Goal: Manage account settings

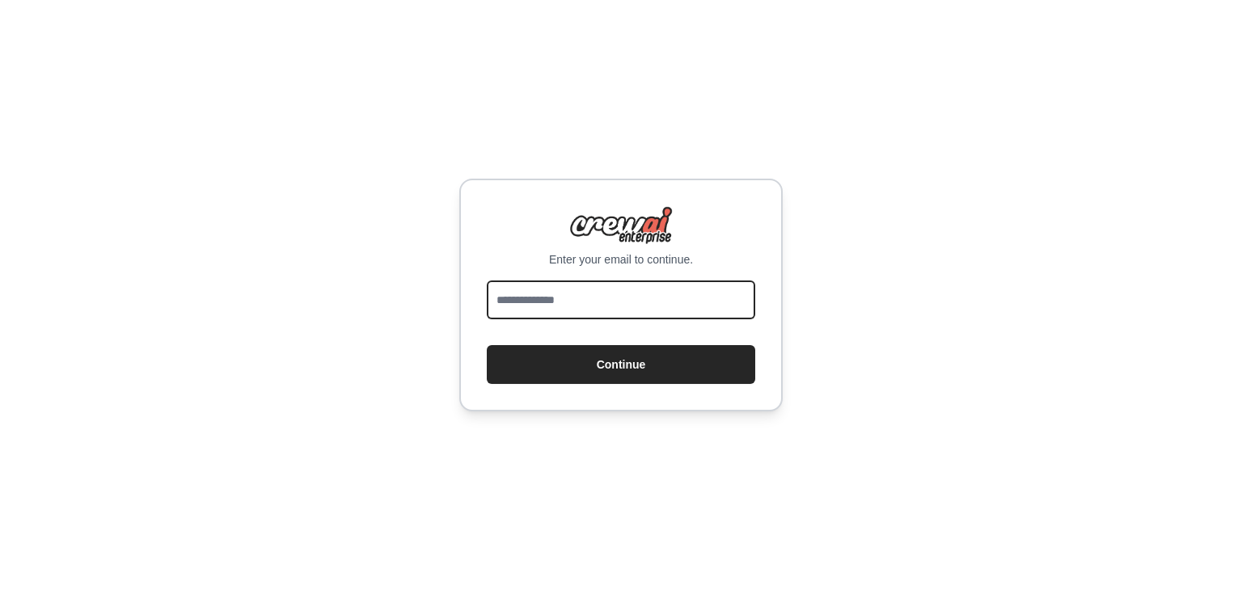
click at [552, 305] on input "email" at bounding box center [621, 300] width 268 height 39
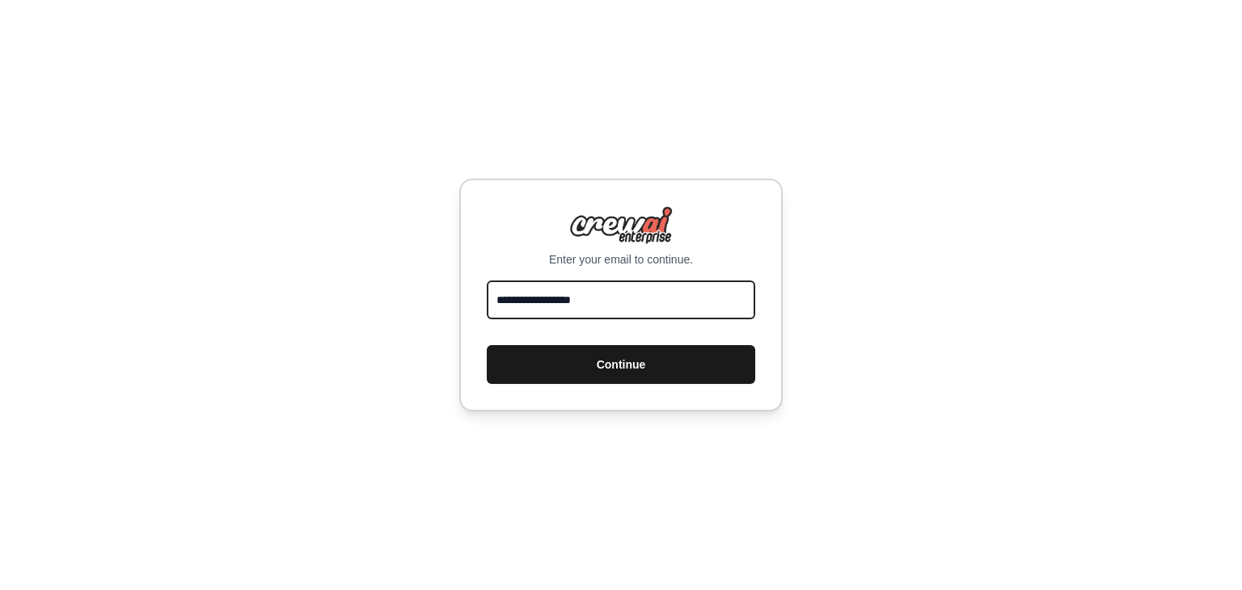
type input "**********"
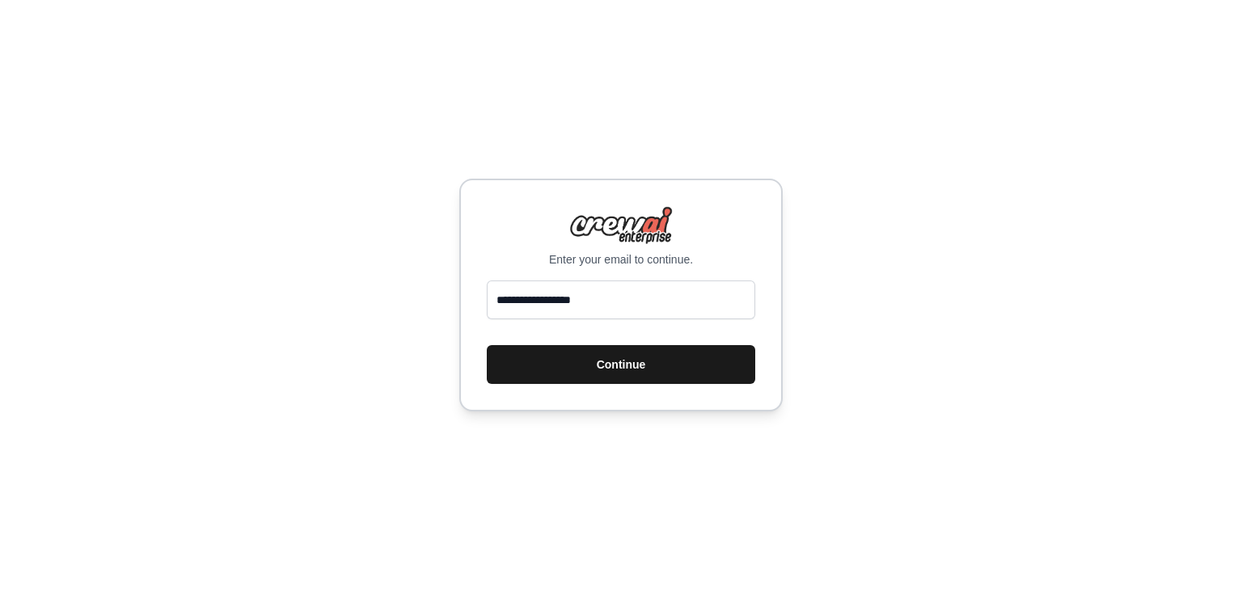
click at [582, 376] on button "Continue" at bounding box center [621, 364] width 268 height 39
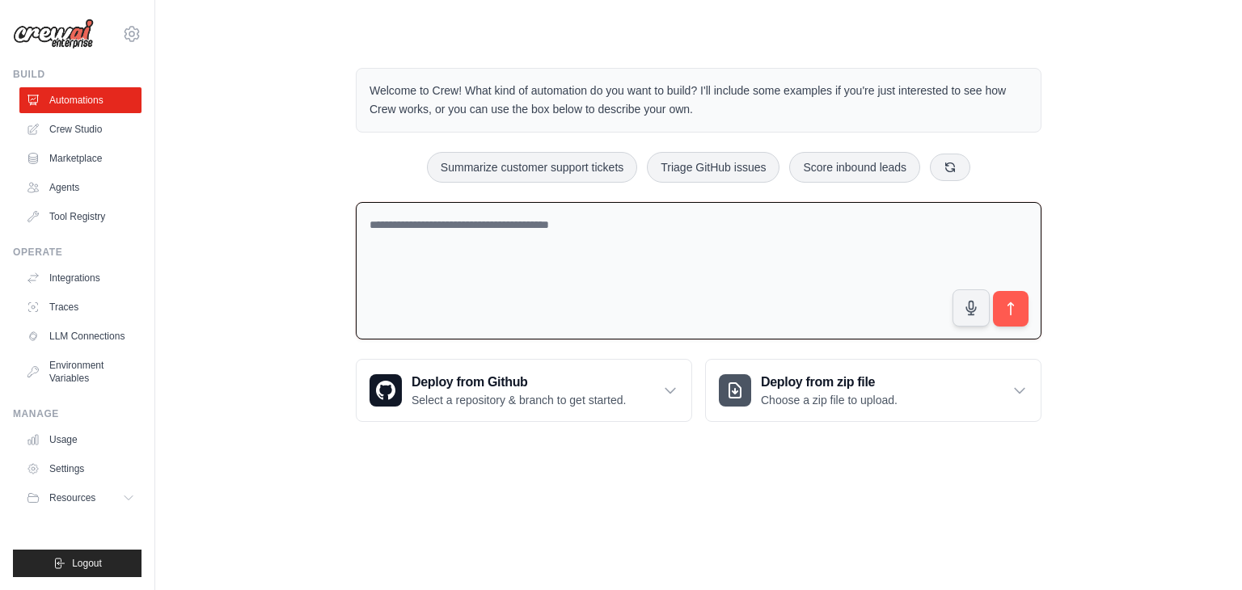
click at [482, 226] on textarea at bounding box center [698, 271] width 685 height 138
click at [56, 470] on link "Settings" at bounding box center [82, 469] width 122 height 26
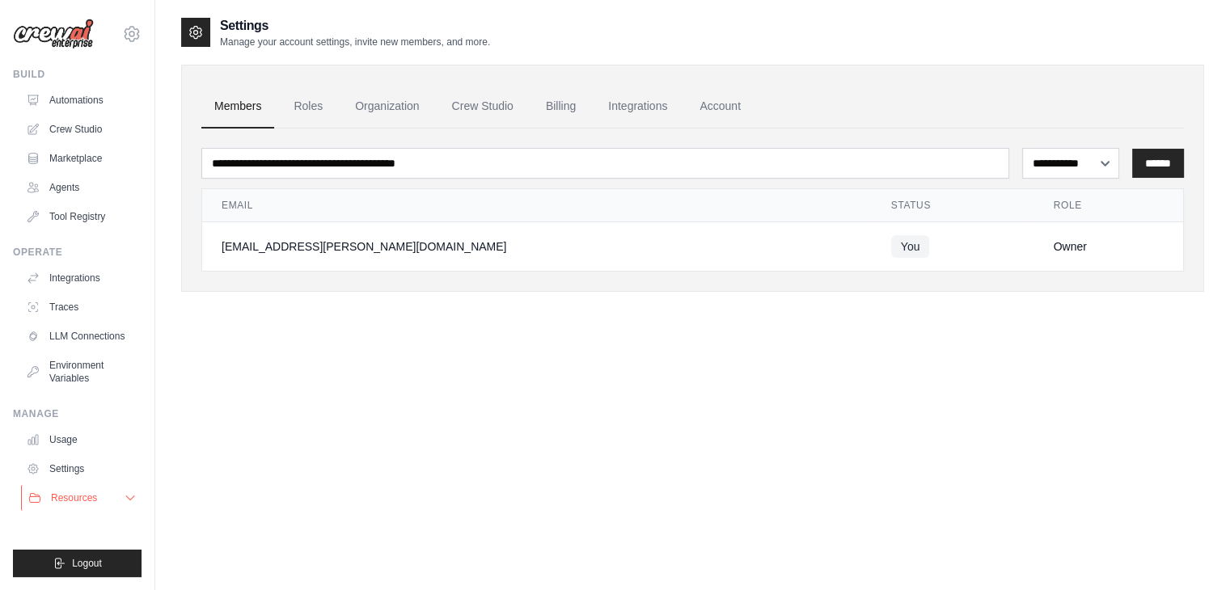
click at [95, 489] on button "Resources" at bounding box center [82, 498] width 122 height 26
